Goal: Task Accomplishment & Management: Use online tool/utility

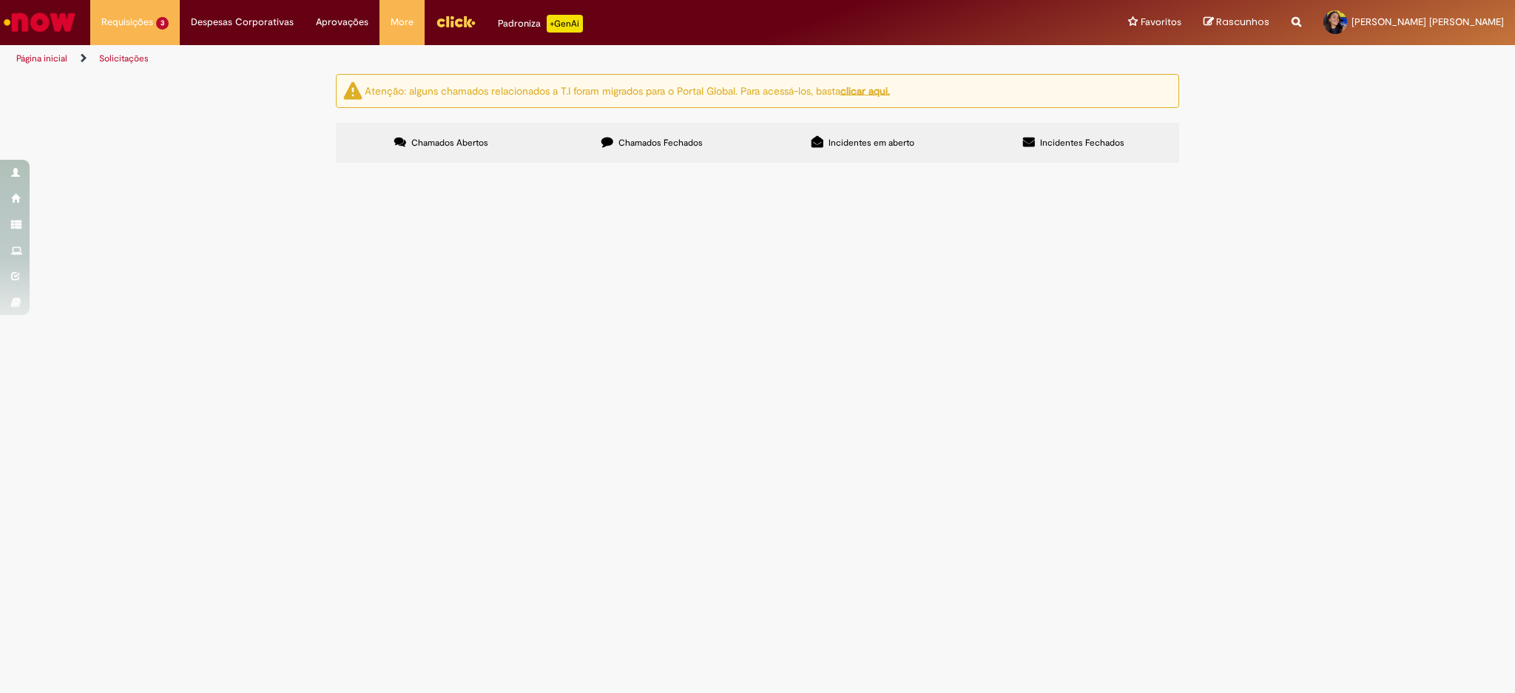
click at [0, 0] on span "Chamado aberto para rotear para o time de custos ajustar o estoque da NF" at bounding box center [0, 0] width 0 height 0
click at [0, 0] on td "Chamado aberto para rotear para o time de custos ajustar o estoque da NF" at bounding box center [0, 0] width 0 height 0
click at [0, 0] on td "NF Manual Correção" at bounding box center [0, 0] width 0 height 0
click at [0, 0] on span "NF Manual Correção" at bounding box center [0, 0] width 0 height 0
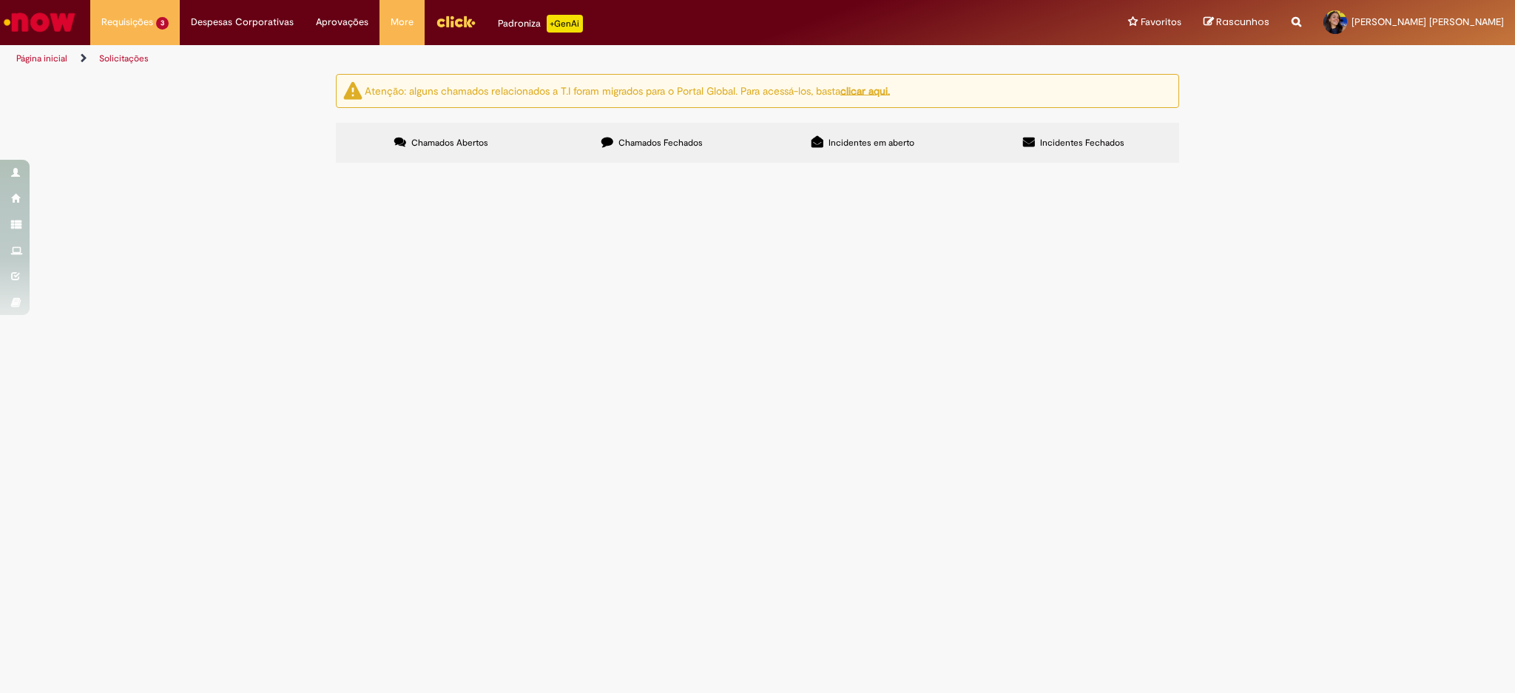
click at [0, 0] on span "R13447663" at bounding box center [0, 0] width 0 height 0
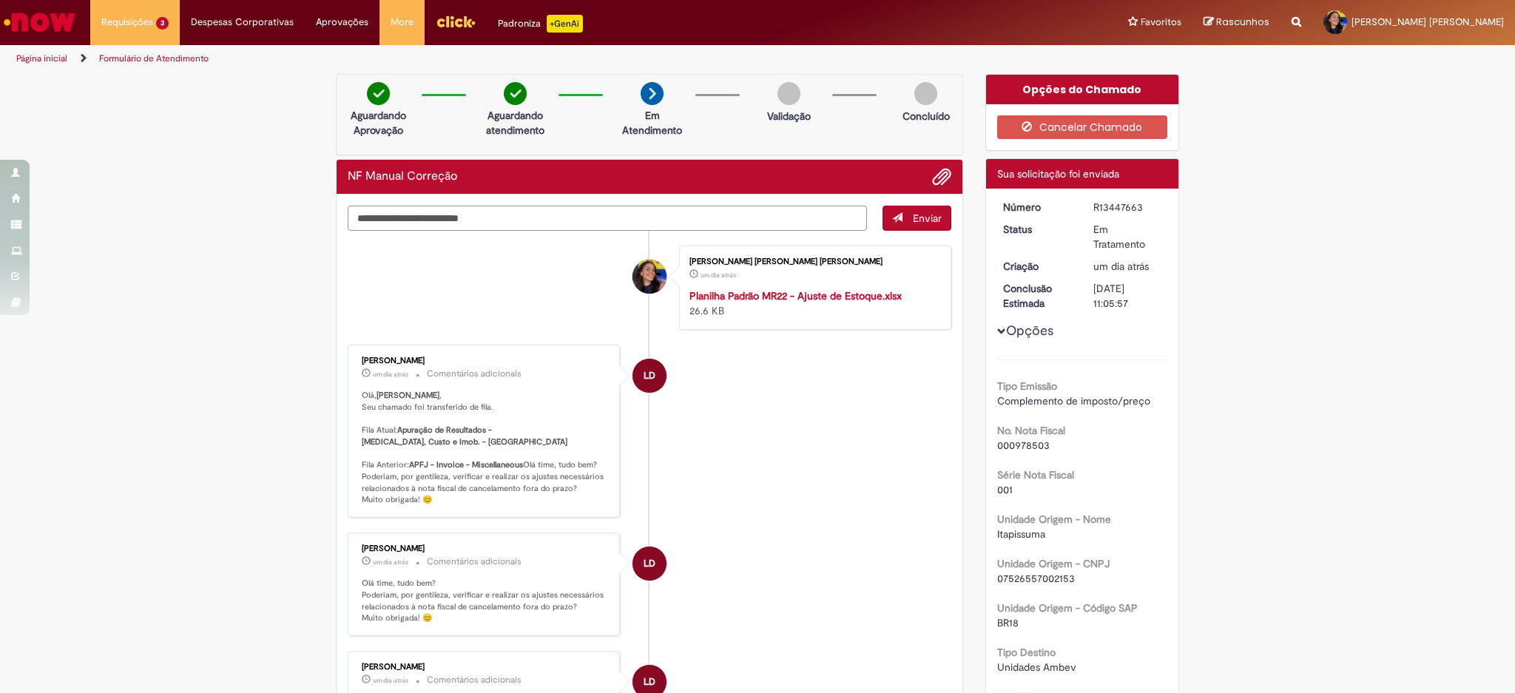
click at [530, 217] on textarea "Digite sua mensagem aqui..." at bounding box center [607, 218] width 519 height 25
type textarea "*"
type textarea "**********"
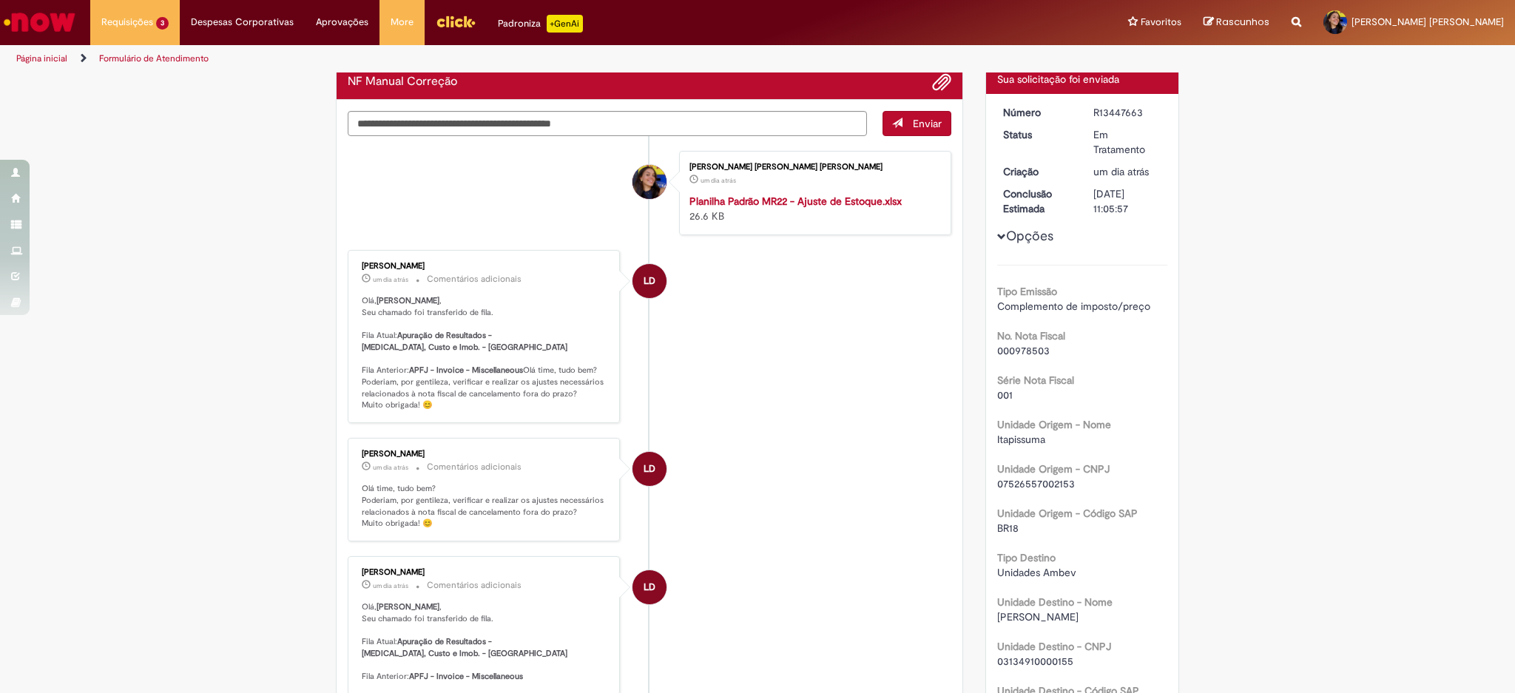
scroll to position [296, 0]
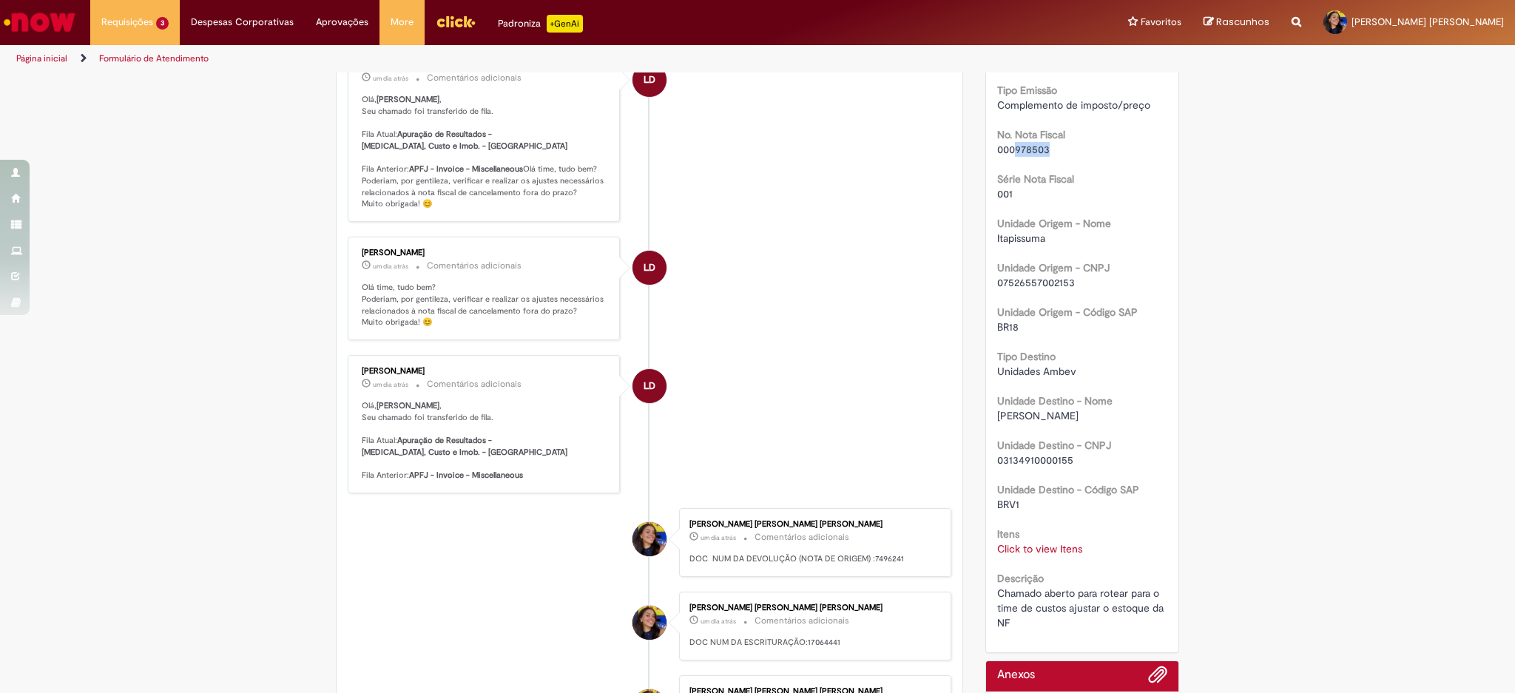
drag, startPoint x: 1007, startPoint y: 148, endPoint x: 1044, endPoint y: 147, distance: 37.0
click at [1044, 147] on div "000978503" at bounding box center [1082, 149] width 171 height 15
copy span "978503"
